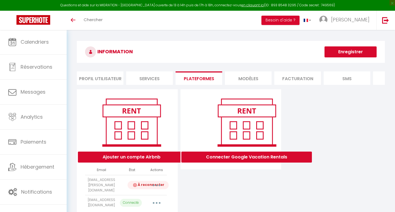
click at [156, 184] on icon "button" at bounding box center [157, 185] width 2 height 2
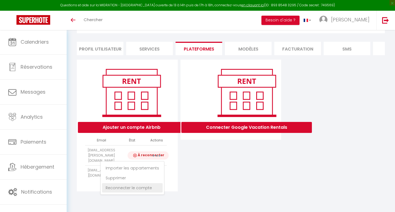
click at [142, 185] on link "Reconnecter le compte" at bounding box center [132, 187] width 61 height 9
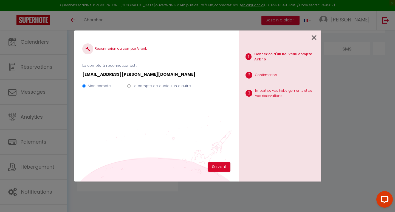
scroll to position [0, 0]
click at [219, 164] on button "Suivant" at bounding box center [219, 166] width 22 height 9
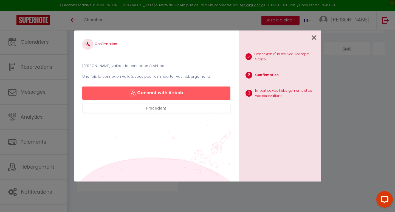
click at [169, 92] on button "Connect with Airbnb" at bounding box center [156, 92] width 148 height 13
click at [169, 90] on button "Connect with Airbnb" at bounding box center [156, 92] width 148 height 13
click at [314, 36] on icon at bounding box center [313, 37] width 5 height 8
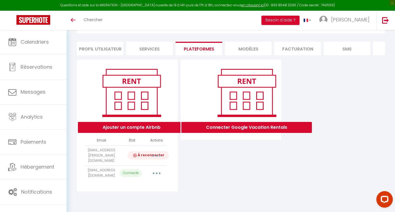
click at [203, 167] on div "Connecter Google Vacation Rentals" at bounding box center [231, 125] width 104 height 132
click at [143, 124] on button "Ajouter un compte Airbnb" at bounding box center [131, 127] width 107 height 11
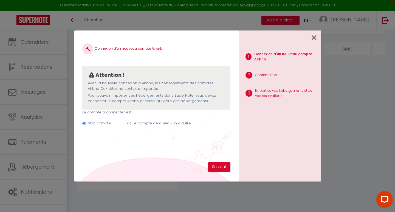
click at [152, 122] on label "Le compte de quelqu'un d'autre" at bounding box center [162, 122] width 58 height 5
click at [131, 122] on input "Le compte de quelqu'un d'autre" at bounding box center [129, 123] width 4 height 4
radio input "true"
radio input "false"
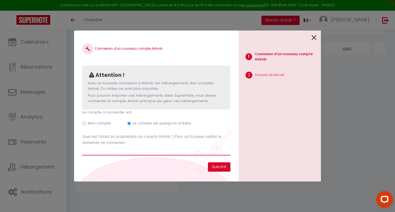
click at [157, 149] on input "Email connexion Airbnb" at bounding box center [156, 150] width 148 height 10
type input "[EMAIL_ADDRESS][DOMAIN_NAME]"
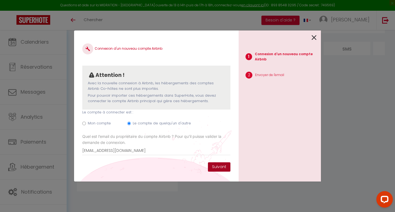
click at [216, 163] on button "Suivant" at bounding box center [219, 166] width 22 height 9
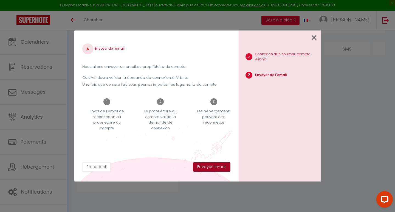
click at [208, 164] on button "Envoyer l'email" at bounding box center [211, 166] width 37 height 9
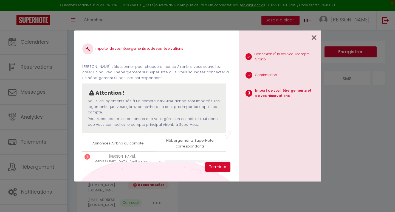
select select "53563"
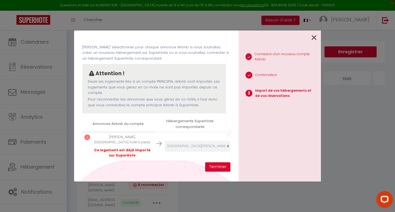
scroll to position [19, 0]
click at [217, 169] on button "Terminer" at bounding box center [217, 166] width 25 height 9
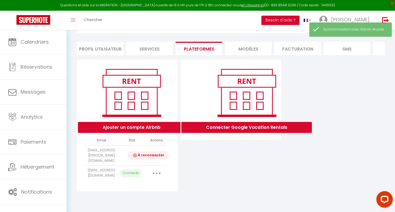
scroll to position [30, 0]
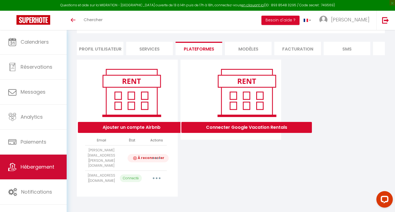
click at [35, 173] on link "Hébergement" at bounding box center [33, 166] width 67 height 25
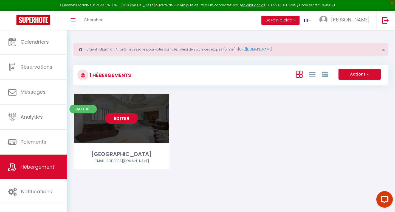
click at [129, 117] on link "Editer" at bounding box center [121, 118] width 33 height 11
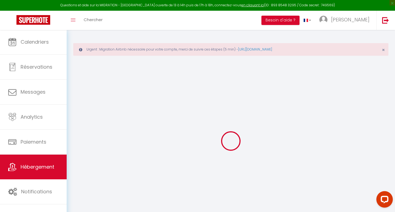
select select "+ 4 %"
select select "+ 20 %"
select select "+ 10 %"
select select
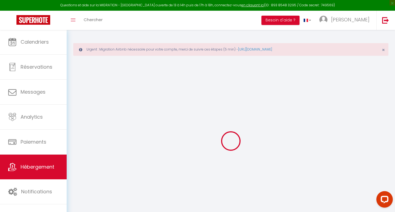
select select
checkbox input "false"
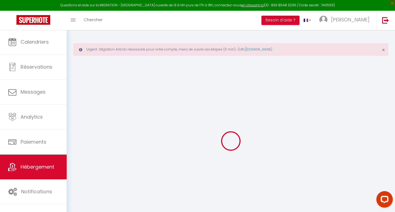
checkbox input "false"
checkbox input "true"
checkbox input "false"
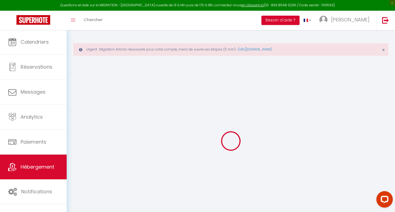
checkbox input "true"
checkbox input "false"
select select "16:00"
select select "17:00"
select select "11:00"
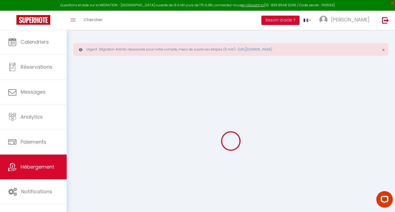
select select "30"
select select "120"
select select "365"
select select "EUR"
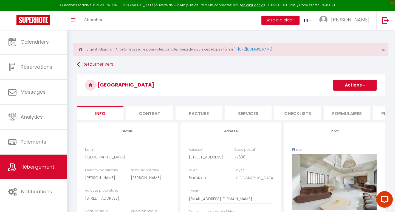
checkbox input "false"
checkbox input "true"
checkbox input "false"
select select "9543-1159162617531509425"
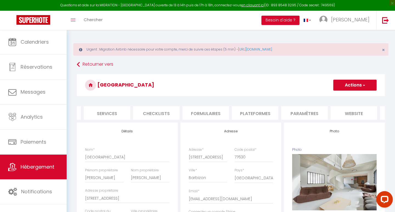
scroll to position [0, 142]
click at [249, 108] on li "Plateformes" at bounding box center [254, 112] width 47 height 13
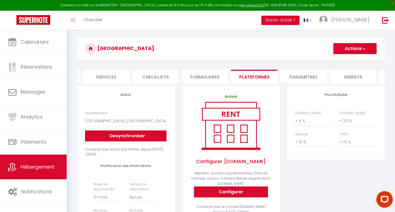
scroll to position [40, 0]
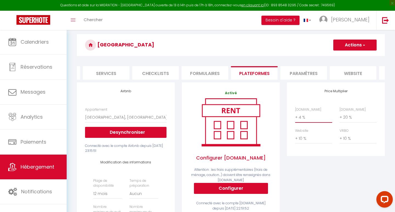
click at [301, 116] on select "0 + 1 % + 2 % + 3 % + 4 % + 5 % + 6 % + 7 % + 8 % + 9 %" at bounding box center [313, 117] width 37 height 10
select select "+ 22 %"
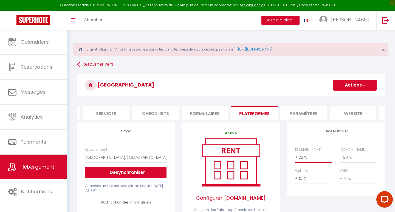
scroll to position [0, 0]
click at [345, 84] on button "Actions" at bounding box center [354, 84] width 43 height 11
click at [348, 97] on link "Enregistrer" at bounding box center [354, 96] width 43 height 7
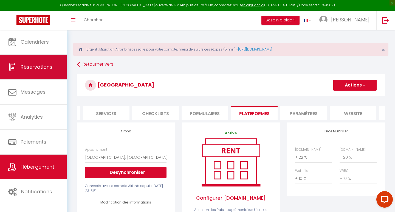
click at [37, 60] on link "Réservations" at bounding box center [33, 67] width 67 height 25
select select "not_cancelled"
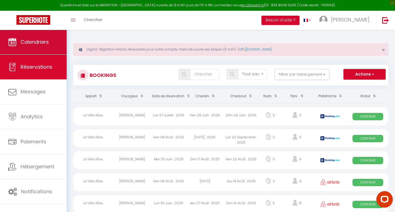
click at [34, 45] on span "Calendriers" at bounding box center [35, 41] width 28 height 7
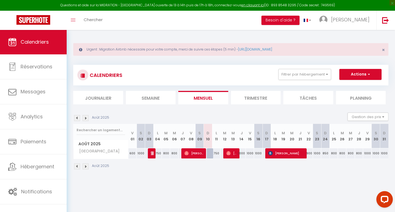
click at [151, 153] on img at bounding box center [153, 153] width 4 height 4
select select "OK"
select select "KO"
select select "0"
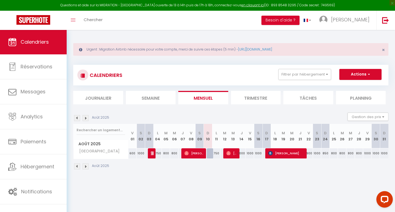
select select "1"
select select
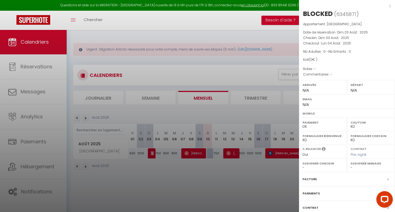
click at [390, 6] on div "x" at bounding box center [345, 6] width 92 height 7
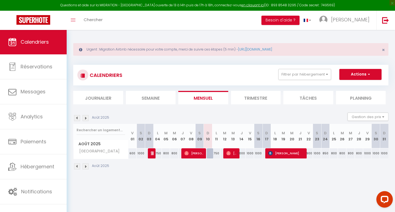
click at [198, 154] on span "Cyril Papadacci" at bounding box center [194, 153] width 20 height 10
select select "OK"
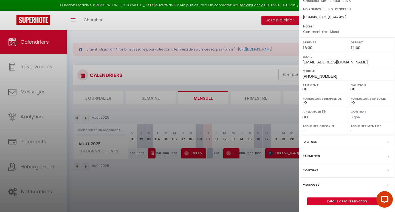
scroll to position [42, 0]
click at [311, 140] on label "Facture" at bounding box center [309, 142] width 14 height 6
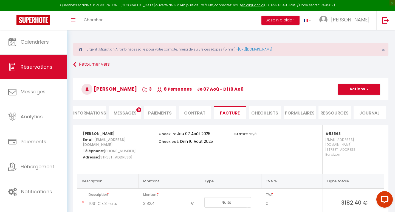
click at [144, 29] on div "Toggle menubar Chercher BUTTON Besoin d'aide ? Adrien Paramètres Équipe" at bounding box center [215, 20] width 351 height 19
click at [45, 69] on span "Réservations" at bounding box center [37, 66] width 32 height 7
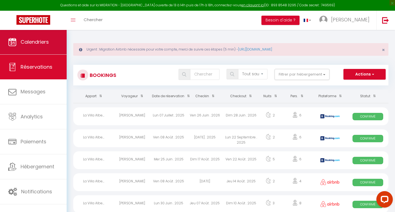
click at [36, 42] on span "Calendriers" at bounding box center [35, 41] width 28 height 7
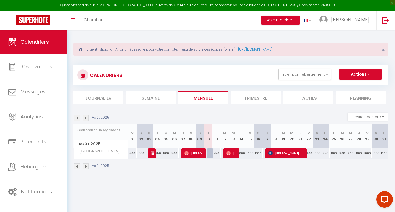
click at [283, 150] on span "Marc Lemaire" at bounding box center [286, 153] width 37 height 10
select select "OK"
select select "KO"
select select "0"
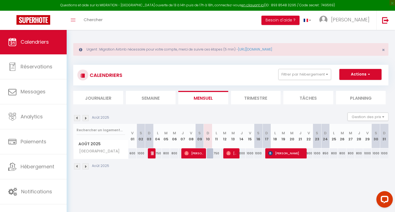
select select "1"
select select
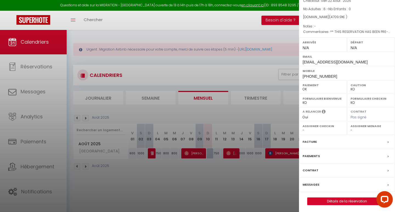
scroll to position [42, 0]
click at [313, 142] on label "Facture" at bounding box center [309, 142] width 14 height 6
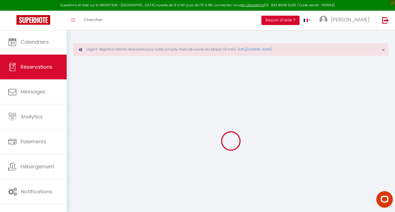
select select "cleaning"
select select "taxes"
select select
checkbox input "false"
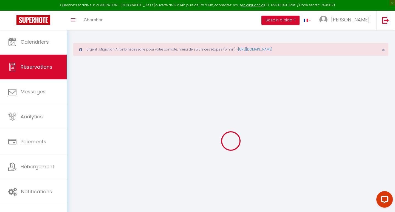
type voyageur1 "** THIS RESERVATION HAS BEEN PRE-PAID ** BOOKING NOTE : Payment charge is EUR 6…"
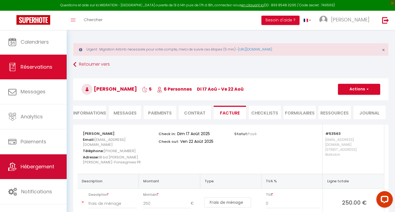
scroll to position [57, 0]
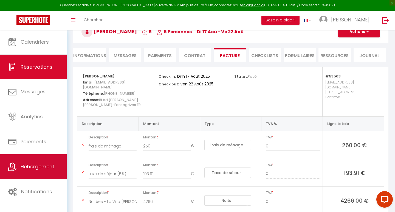
click at [37, 166] on span "Hébergement" at bounding box center [38, 166] width 34 height 7
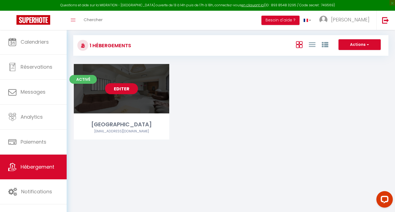
click at [122, 94] on link "Editer" at bounding box center [121, 88] width 33 height 11
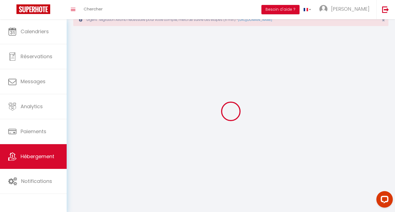
select select
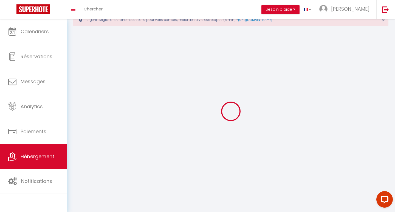
select select "1"
select select
checkbox input "false"
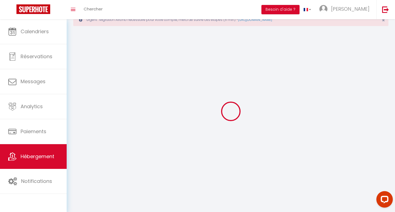
checkbox input "false"
select select "28"
select select
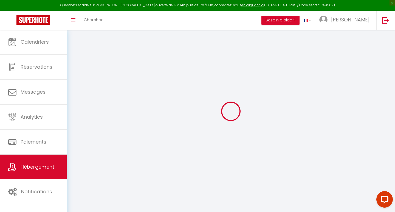
click at [119, 117] on div at bounding box center [230, 111] width 315 height 162
select select
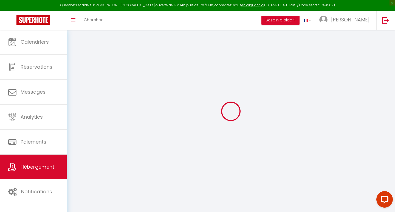
select select
checkbox input "false"
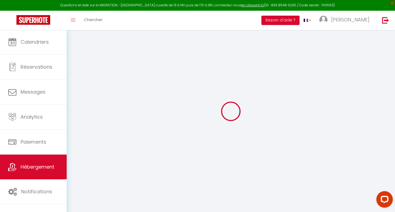
checkbox input "false"
select select
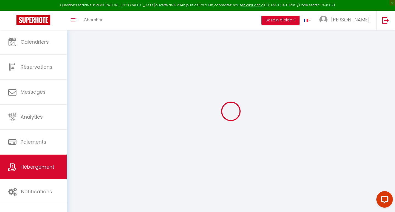
select select
checkbox input "false"
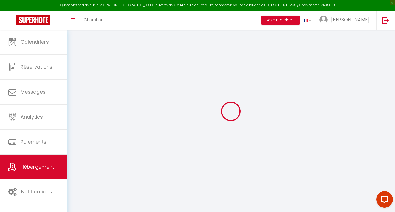
checkbox input "false"
select select
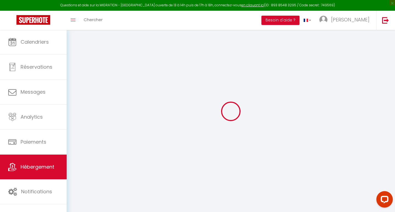
type input "[GEOGRAPHIC_DATA][PERSON_NAME]"
type input "[PERSON_NAME]"
type input "33, GRANDE RUE"
type input "77630"
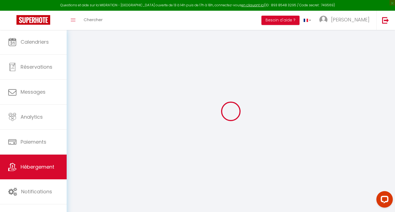
type input "BARBIZON"
select select "houses"
select select "11"
select select "4"
select select "3"
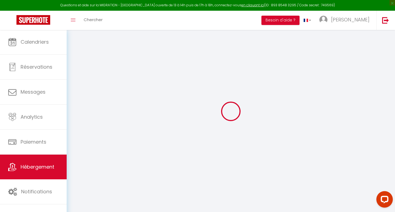
type input "700"
type input "250"
type input "13.00"
type input "1500"
select select
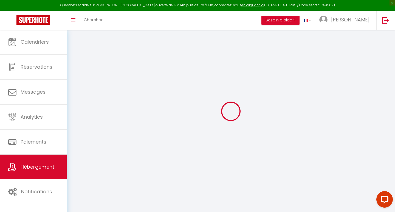
select select
type input "33 Grande Rue"
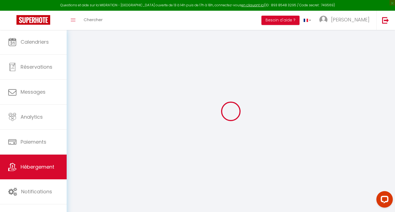
type input "77630"
type input "Barbizon"
type input "[EMAIL_ADDRESS][DOMAIN_NAME]"
select select "10845"
checkbox input "false"
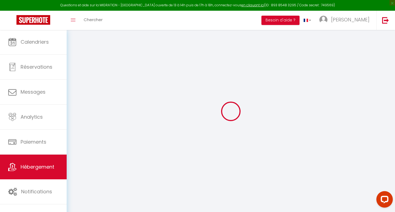
checkbox input "false"
checkbox input "true"
checkbox input "false"
type input "0"
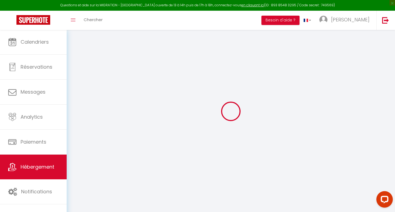
type input "0"
select select "16:00"
select select "17:00"
select select "11:00"
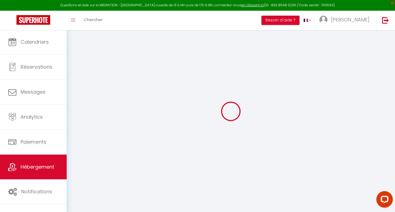
select select "30"
select select "120"
checkbox input "false"
checkbox input "true"
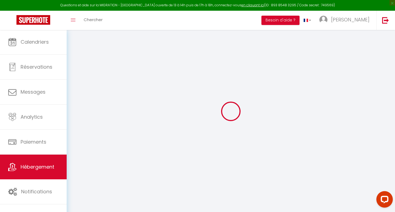
checkbox input "false"
checkbox input "true"
checkbox input "false"
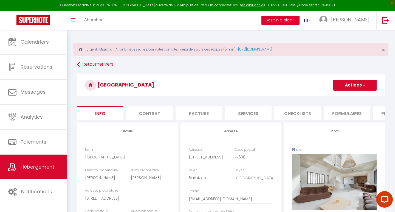
scroll to position [213, 0]
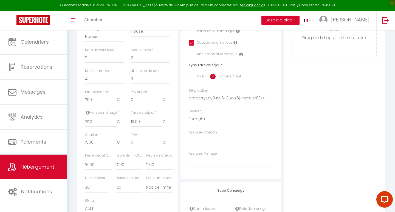
click at [88, 110] on icon at bounding box center [88, 112] width 4 height 4
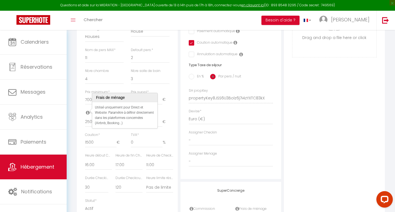
click at [290, 151] on div "Photo Photo Supprimer Drag and drop a file here or click Ooops, something wrong…" at bounding box center [334, 94] width 101 height 370
